Goal: Navigation & Orientation: Find specific page/section

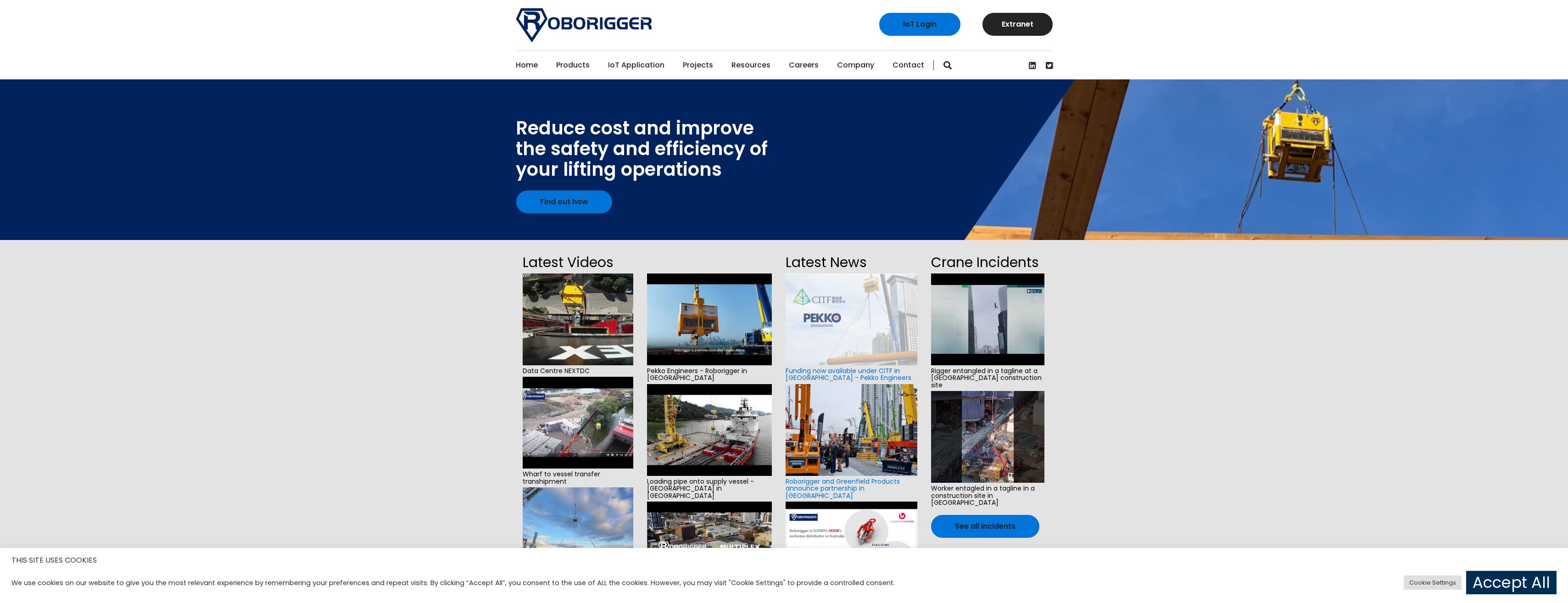
drag, startPoint x: 1530, startPoint y: 580, endPoint x: 1518, endPoint y: 573, distance: 13.9
click at [1528, 579] on link "Accept All" at bounding box center [1511, 582] width 91 height 23
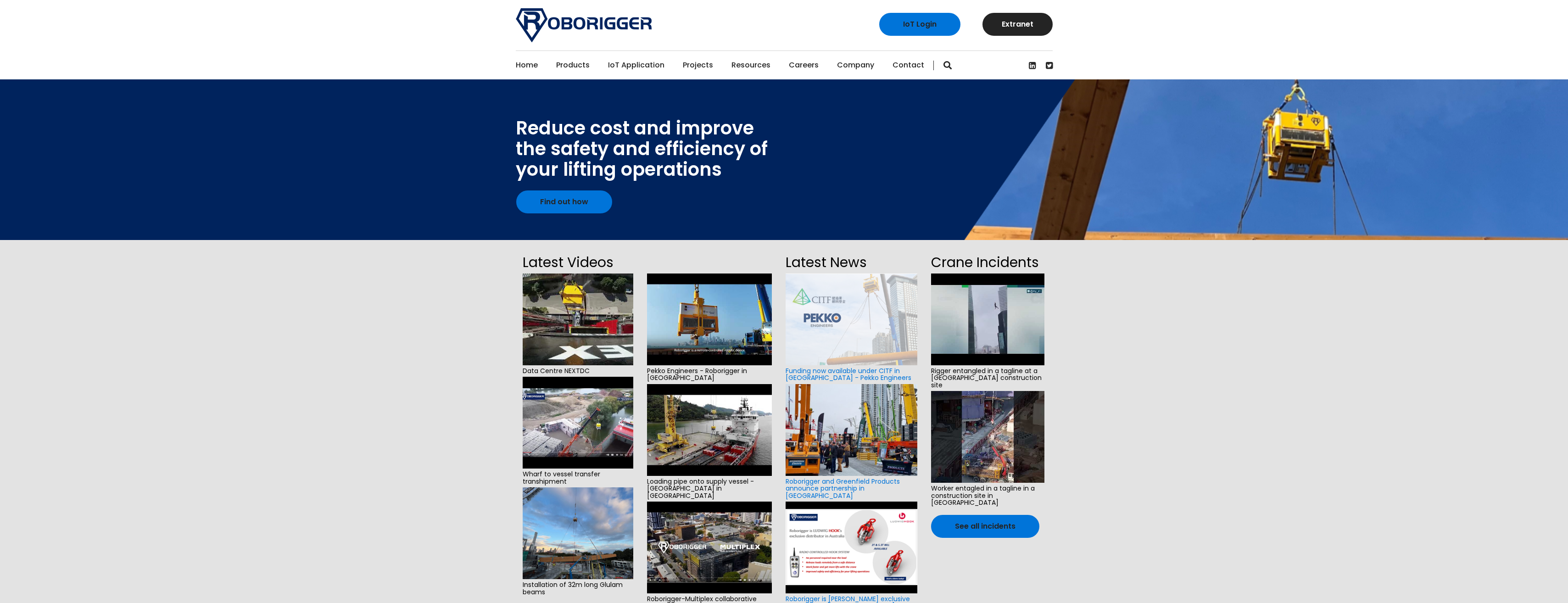
click at [351, 335] on section "Latest Videos Data Centre NEXTDC Wharf to vessel transfer transhipment Installa…" at bounding box center [784, 445] width 1568 height 412
click at [640, 61] on link "IoT Application" at bounding box center [636, 65] width 57 height 29
click at [698, 71] on link "Projects" at bounding box center [698, 65] width 30 height 29
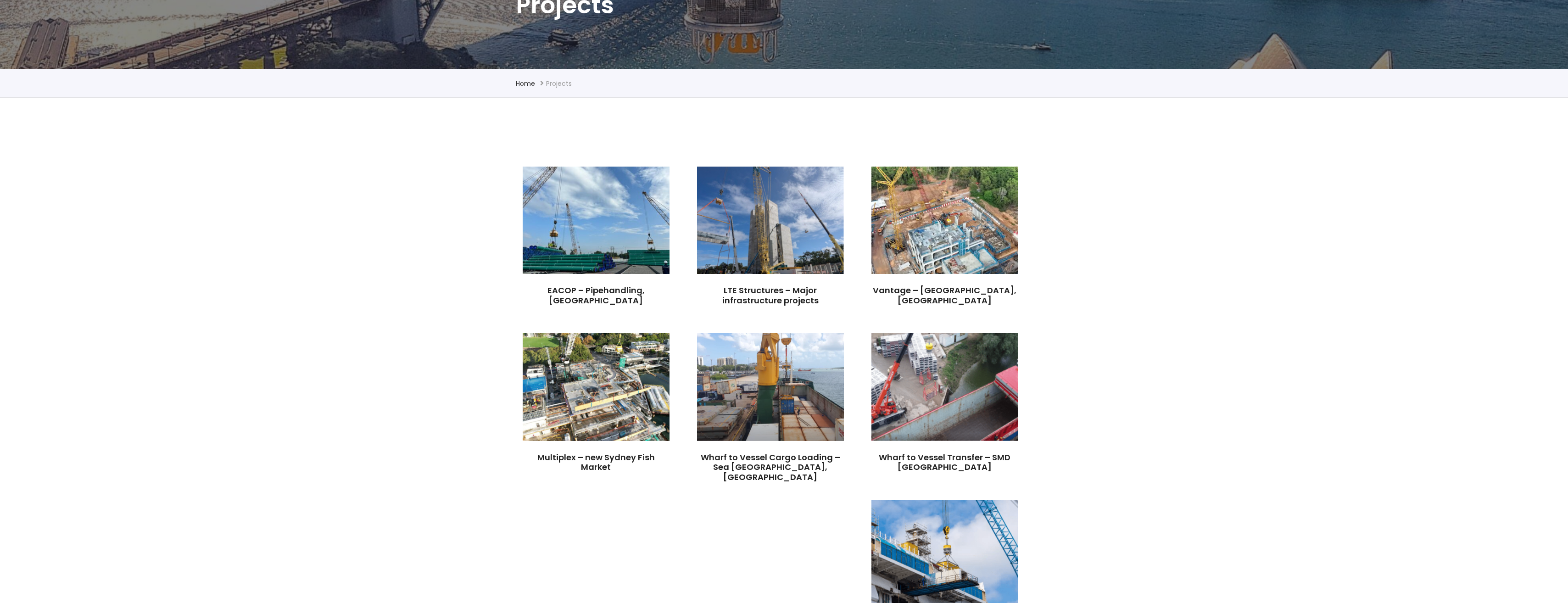
scroll to position [367, 0]
